Goal: Find specific page/section: Find specific page/section

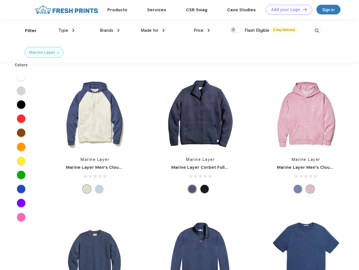
scroll to position [0, 0]
click at [287, 10] on link "Add your Logo Design Tool" at bounding box center [289, 10] width 46 height 10
click at [0, 0] on div "Design Tool" at bounding box center [0, 0] width 0 height 0
click at [302, 9] on link "Add your Logo Design Tool" at bounding box center [289, 10] width 46 height 10
click at [27, 31] on div "Filter" at bounding box center [31, 31] width 12 height 6
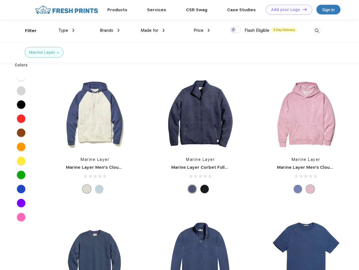
click at [66, 30] on span "Type" at bounding box center [63, 30] width 10 height 5
click at [110, 30] on span "Brands" at bounding box center [107, 30] width 14 height 5
click at [153, 30] on span "Made for" at bounding box center [150, 30] width 18 height 5
click at [202, 30] on span "Price" at bounding box center [198, 30] width 10 height 5
click at [235, 30] on div at bounding box center [235, 30] width 11 height 6
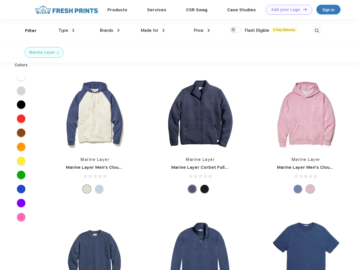
click at [233, 30] on input "checkbox" at bounding box center [232, 28] width 4 height 4
click at [317, 31] on img at bounding box center [316, 30] width 9 height 9
